Goal: Check status: Check status

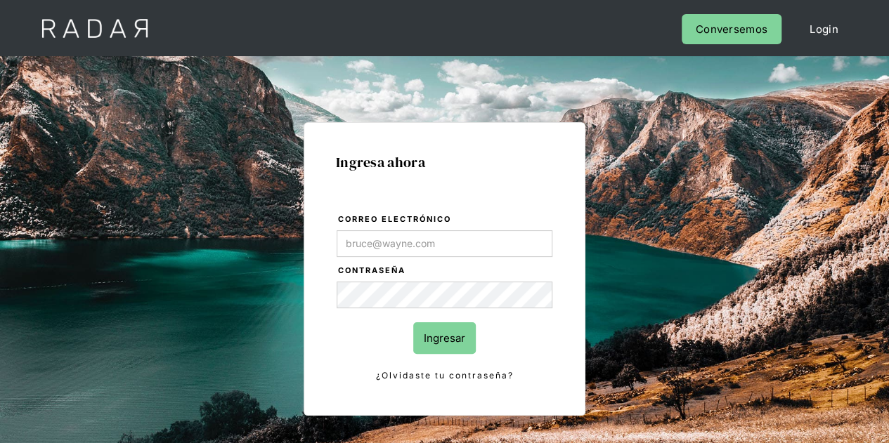
type input "Evans@prontopaga.com"
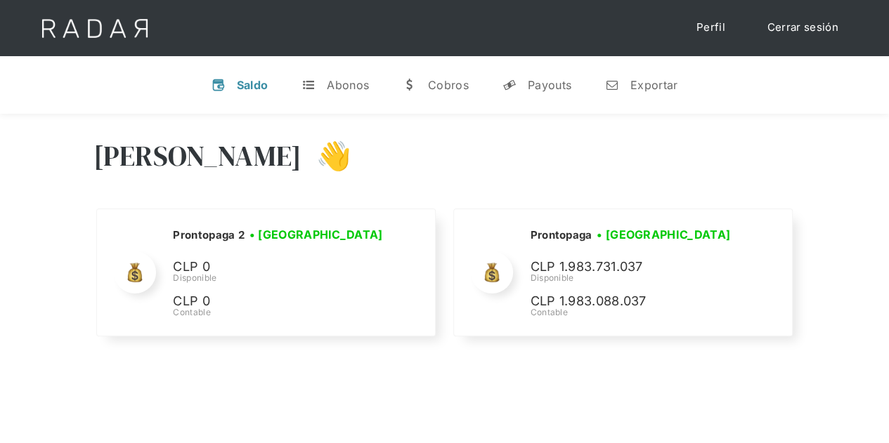
select select "prontopaga"
click at [562, 87] on div "Payouts" at bounding box center [550, 85] width 44 height 14
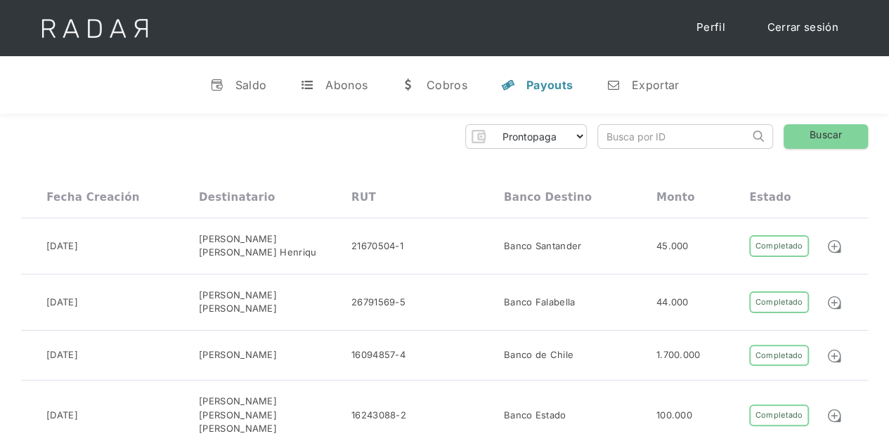
click at [654, 145] on input "search" at bounding box center [673, 136] width 151 height 23
paste input "fbb98a8e-8d62-484f-bc84-adb4a2ca6ec9"
click at [819, 136] on link "Buscar" at bounding box center [826, 136] width 84 height 25
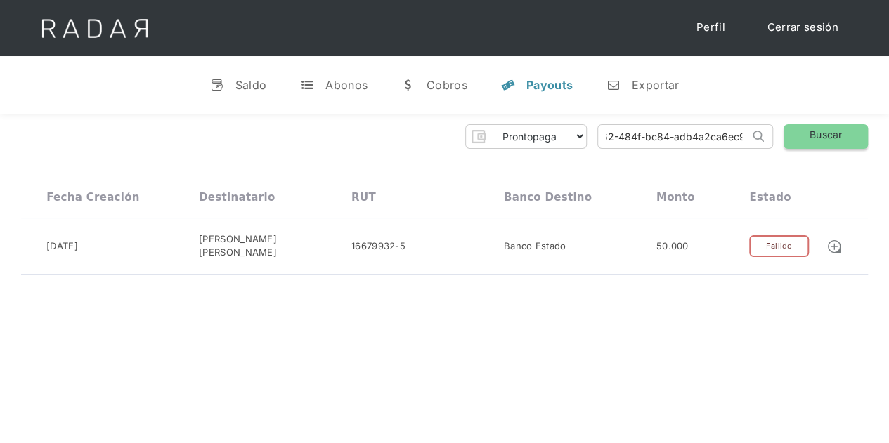
drag, startPoint x: 607, startPoint y: 133, endPoint x: 800, endPoint y: 137, distance: 193.3
click at [800, 137] on div "Prontopaga Prontopaga 2 Thank you! Your submission has been received! Oops! Som…" at bounding box center [444, 136] width 847 height 25
paste input "9c6b5168-b2f3-405c-9a2c-132daf59b3c1"
click at [829, 129] on link "Buscar" at bounding box center [826, 136] width 84 height 25
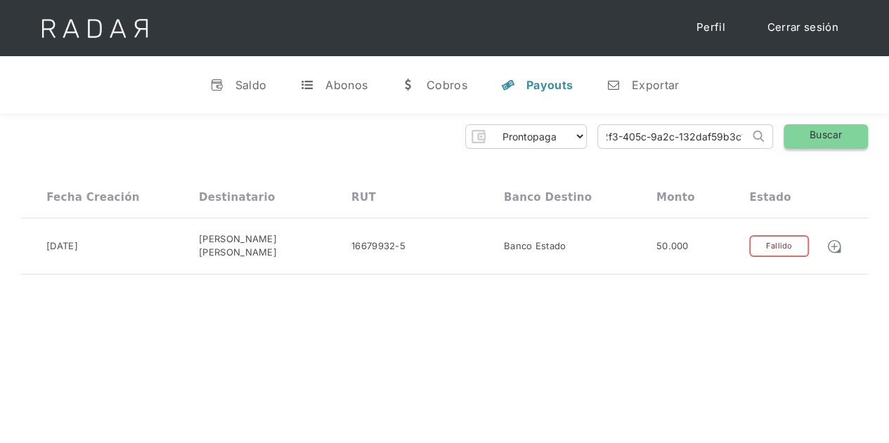
scroll to position [0, 0]
drag, startPoint x: 598, startPoint y: 136, endPoint x: 778, endPoint y: 141, distance: 180.0
click at [777, 141] on div "Prontopaga Prontopaga 2 Thank you! Your submission has been received! Oops! Som…" at bounding box center [444, 136] width 847 height 25
paste input "e338a264-8ed5-4236-a0c8-9f4fae3a253c"
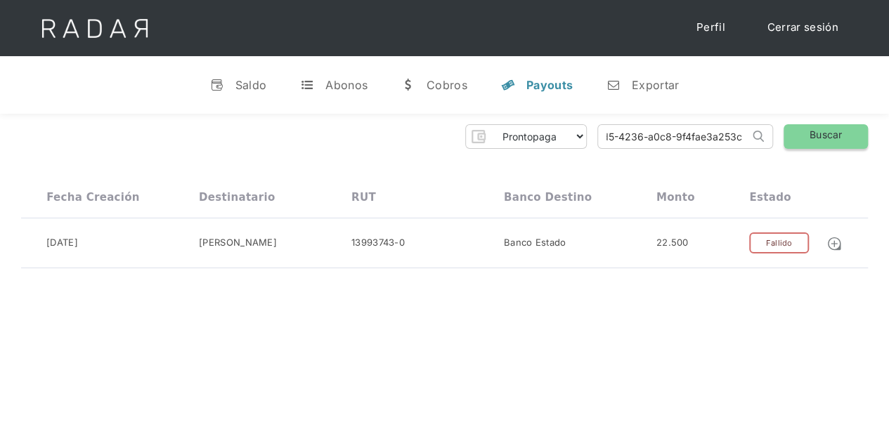
click at [834, 134] on link "Buscar" at bounding box center [826, 136] width 84 height 25
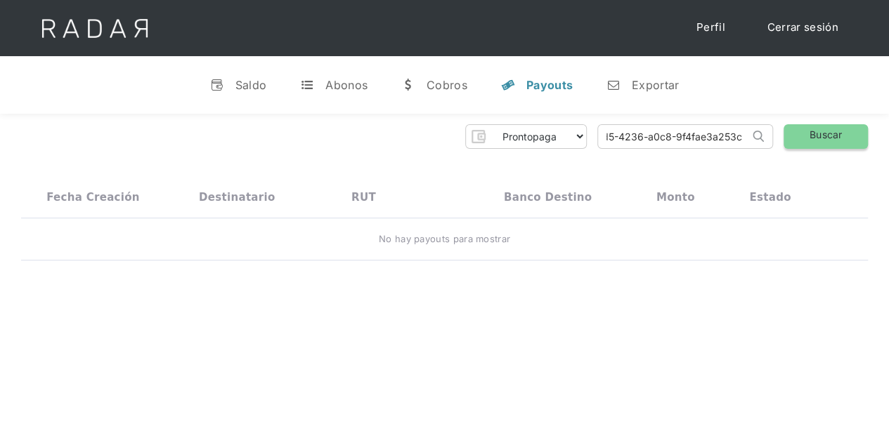
drag, startPoint x: 604, startPoint y: 136, endPoint x: 796, endPoint y: 138, distance: 192.6
click at [796, 138] on div "Prontopaga Prontopaga 2 Thank you! Your submission has been received! Oops! Som…" at bounding box center [444, 136] width 847 height 25
paste input "9056ea88-8350-44ef-91c1-11d6ec699759"
click at [806, 130] on link "Buscar" at bounding box center [826, 136] width 84 height 25
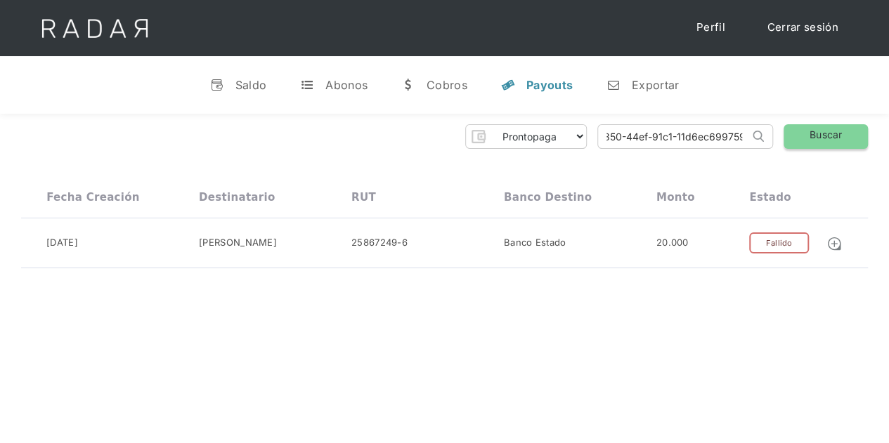
drag, startPoint x: 602, startPoint y: 137, endPoint x: 809, endPoint y: 143, distance: 207.4
click at [809, 143] on div "Prontopaga Prontopaga 2 Thank you! Your submission has been received! Oops! Som…" at bounding box center [444, 136] width 847 height 25
paste input "2bd63a21-8a3e-4a50-9bc6-ae8e9b24f93f"
click at [848, 133] on link "Buscar" at bounding box center [826, 136] width 84 height 25
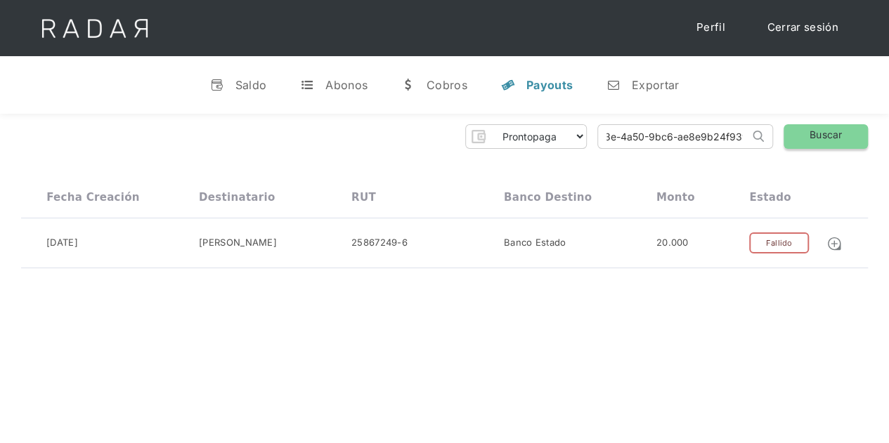
scroll to position [0, 0]
drag, startPoint x: 601, startPoint y: 135, endPoint x: 772, endPoint y: 139, distance: 170.8
click at [772, 139] on form "2bd63a21-8a3e-4a50-9bc6-ae8e9b24f93f Search" at bounding box center [685, 136] width 176 height 25
paste input "47f07344-0fd1-4e45-b7d1-ad7fc5a9f116"
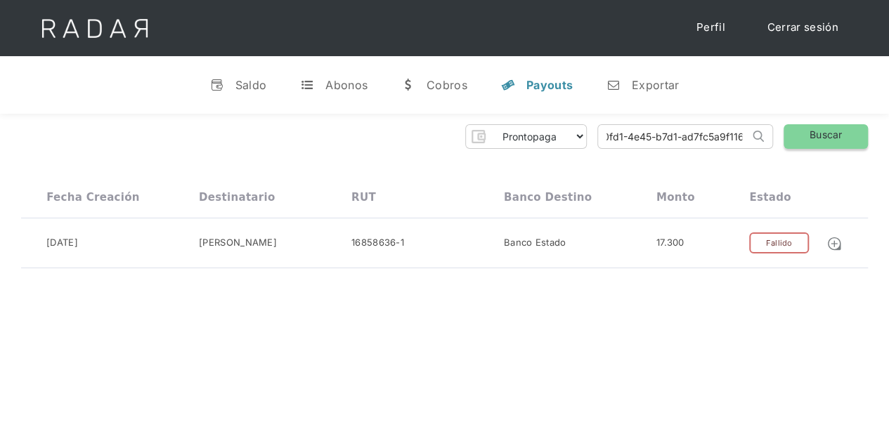
click at [833, 129] on link "Buscar" at bounding box center [826, 136] width 84 height 25
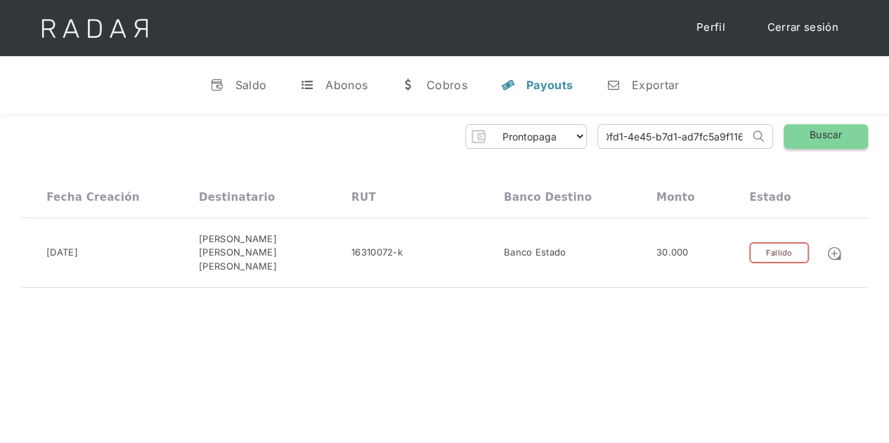
drag, startPoint x: 606, startPoint y: 138, endPoint x: 789, endPoint y: 134, distance: 182.8
click at [789, 134] on div "Prontopaga Prontopaga 2 Thank you! Your submission has been received! Oops! Som…" at bounding box center [444, 136] width 847 height 25
paste input "0d6cacdd-c0cb-49eb-ad75-3371764dc043"
click at [814, 129] on link "Buscar" at bounding box center [826, 136] width 84 height 25
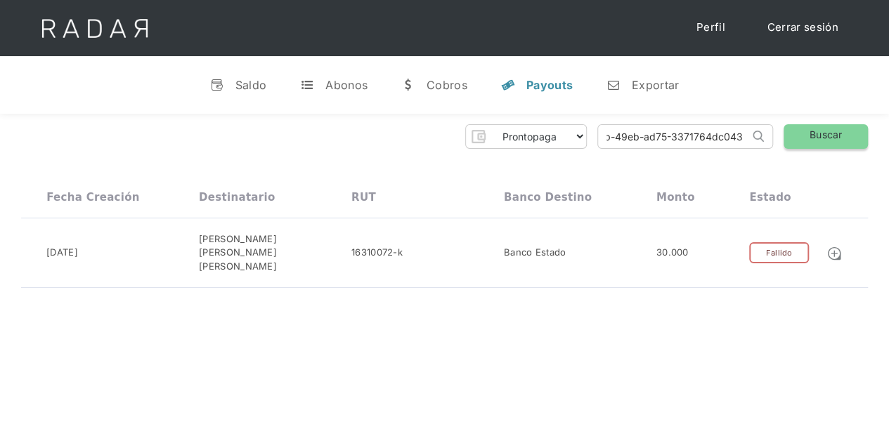
scroll to position [0, 0]
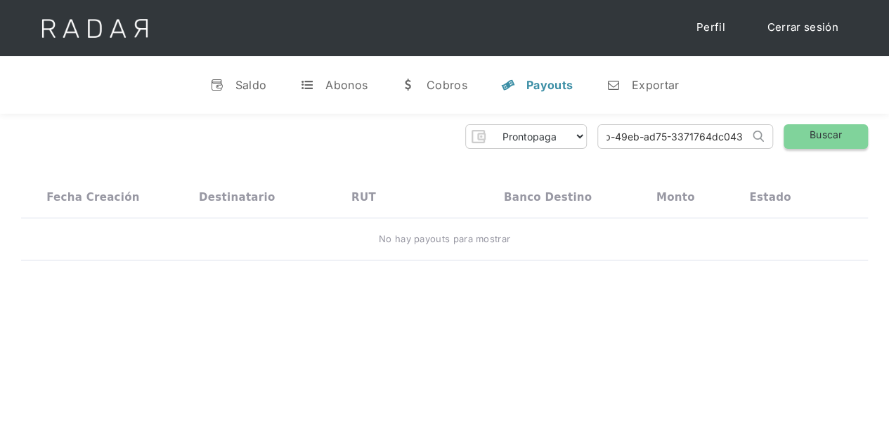
drag, startPoint x: 603, startPoint y: 136, endPoint x: 792, endPoint y: 134, distance: 189.1
click at [792, 134] on div "Prontopaga Prontopaga 2 Thank you! Your submission has been received! Oops! Som…" at bounding box center [444, 136] width 847 height 25
paste input "c067c29-bea2-49f4-9dd8-db52e86fd8ea"
click at [818, 137] on link "Buscar" at bounding box center [826, 136] width 84 height 25
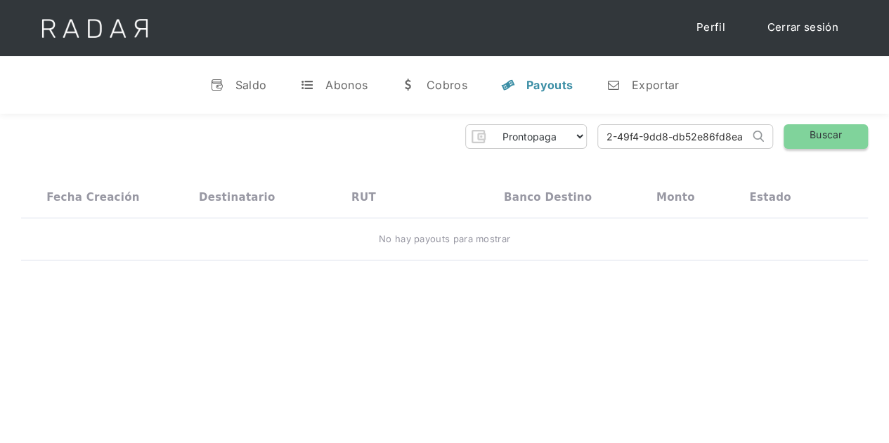
drag, startPoint x: 607, startPoint y: 136, endPoint x: 803, endPoint y: 128, distance: 195.5
click at [803, 128] on div "Prontopaga Prontopaga 2 Thank you! Your submission has been received! Oops! Som…" at bounding box center [444, 136] width 847 height 25
paste input "0d6cacdd-c0cb-49eb-ad75-3371764dc043"
type input "0d6cacdd-c0cb-49eb-ad75-3371764dc043"
click at [810, 131] on link "Buscar" at bounding box center [826, 136] width 84 height 25
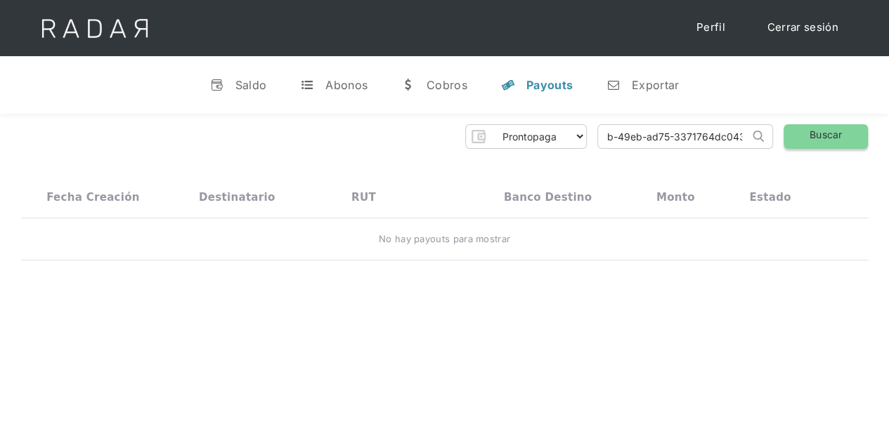
scroll to position [0, 0]
